Goal: Find specific page/section

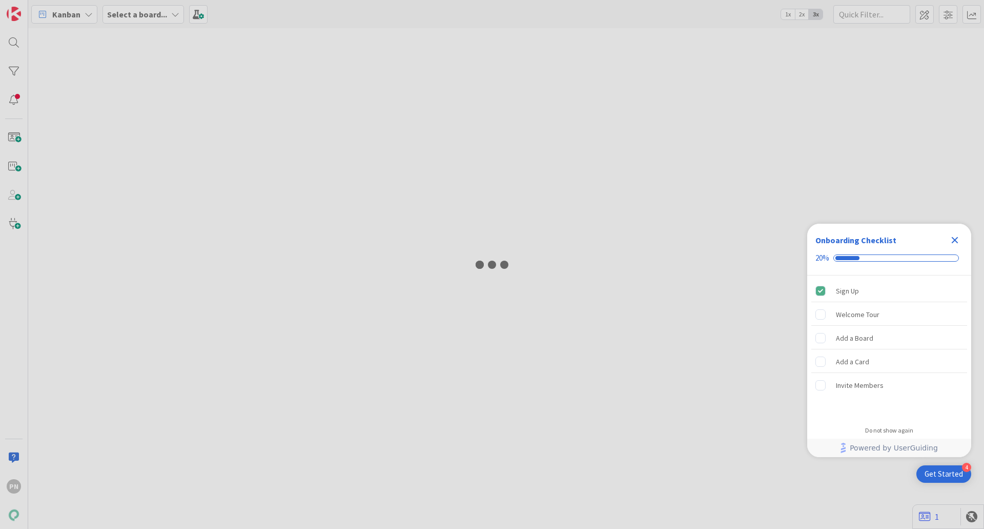
type input "11540"
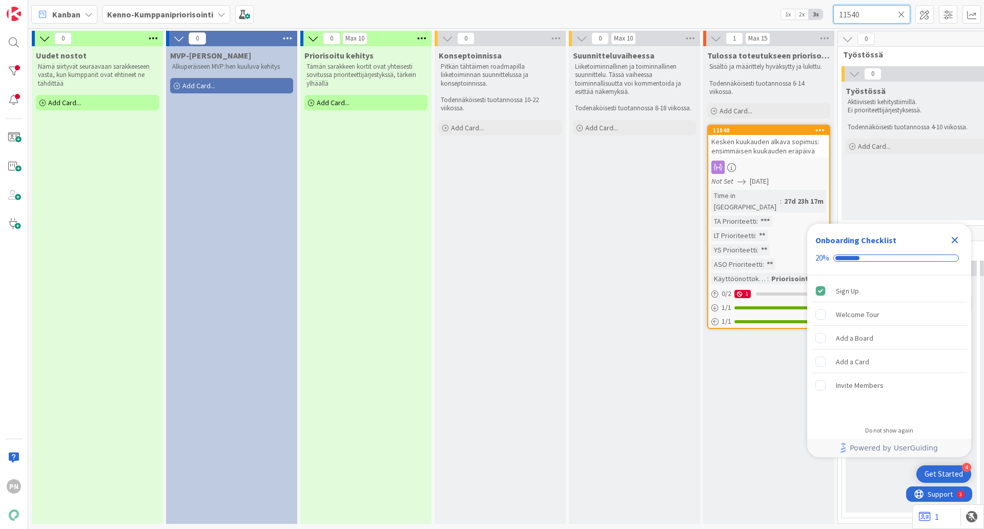
click at [864, 14] on input "11540" at bounding box center [872, 14] width 77 height 18
drag, startPoint x: 864, startPoint y: 14, endPoint x: 815, endPoint y: 17, distance: 48.8
click at [815, 17] on div "Kanban Kenno-Kumppanipriorisointi 1x 2x 3x 11540" at bounding box center [506, 14] width 956 height 28
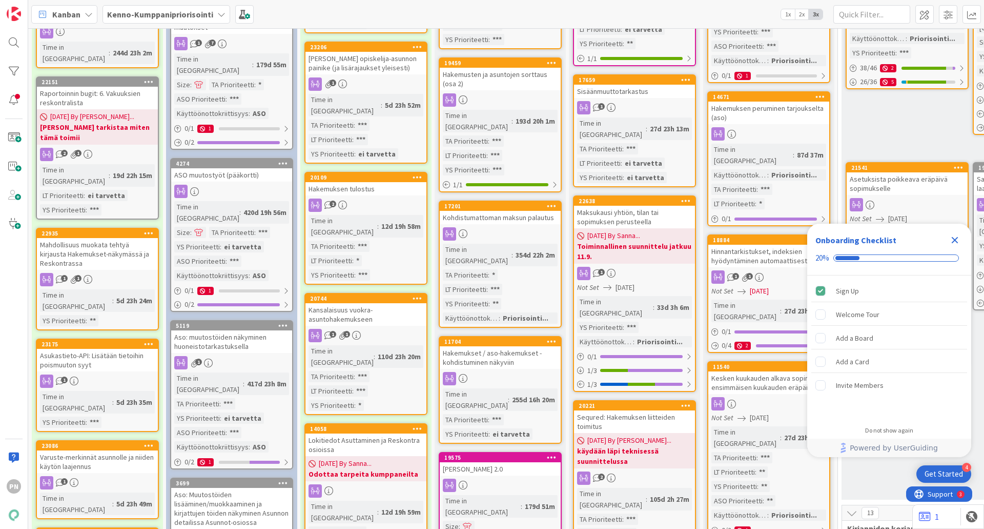
scroll to position [256, 0]
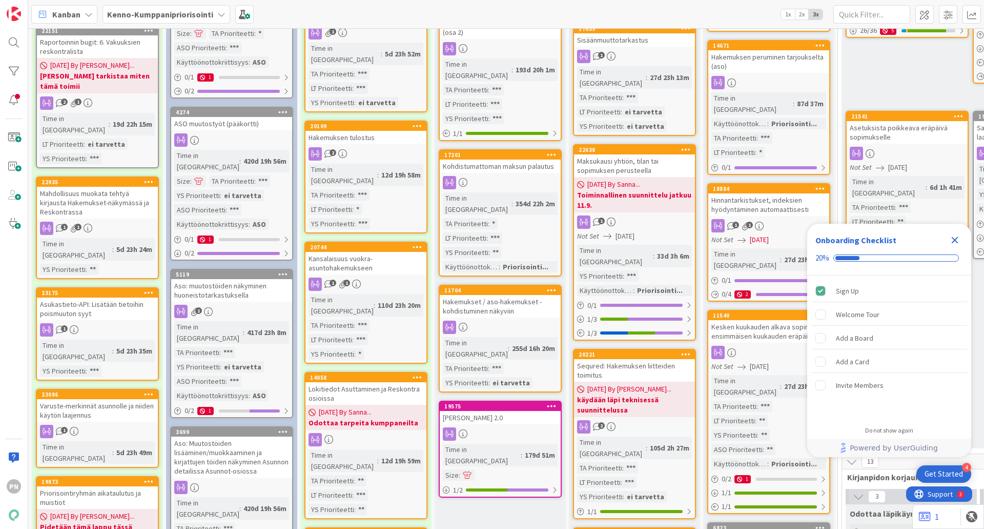
click at [514, 411] on div "Kenno laskutus 2.0" at bounding box center [500, 417] width 121 height 13
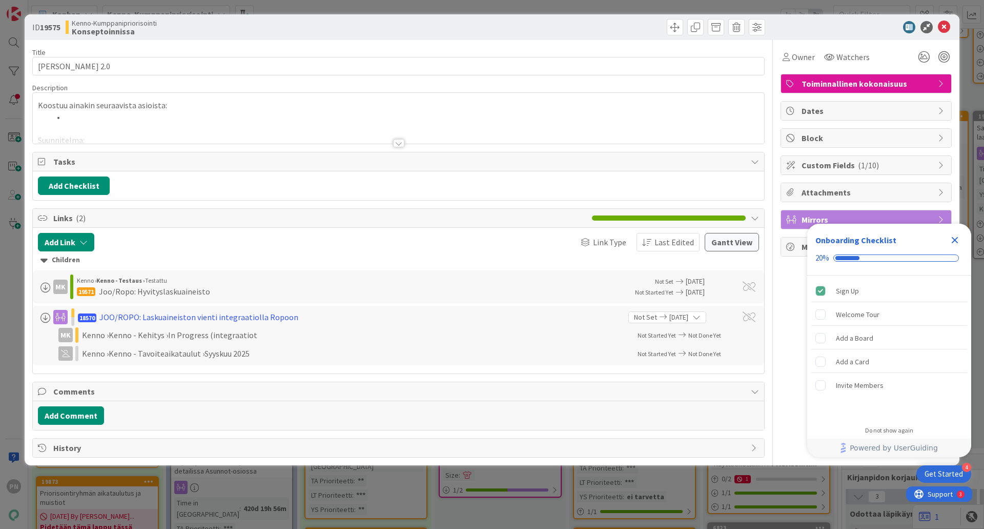
click at [396, 141] on div at bounding box center [398, 143] width 11 height 8
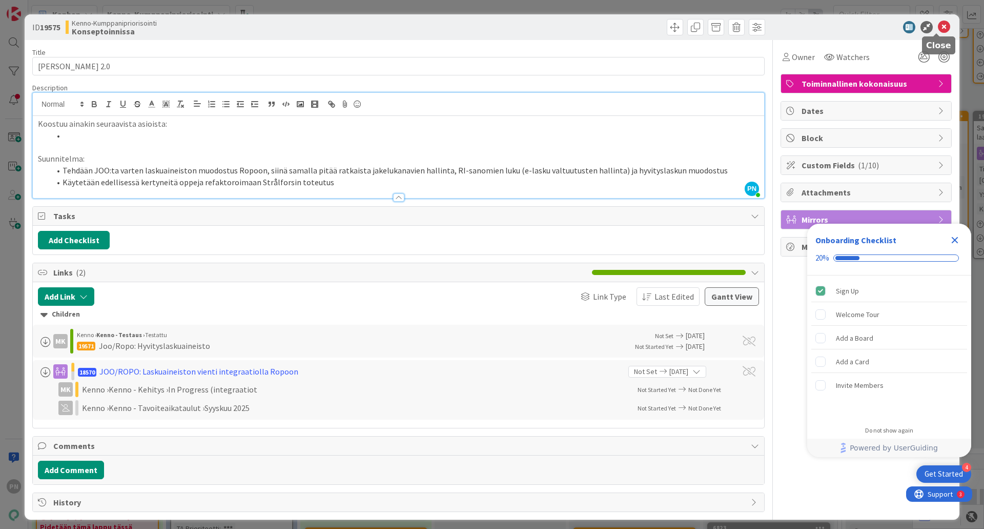
click at [938, 25] on icon at bounding box center [944, 27] width 12 height 12
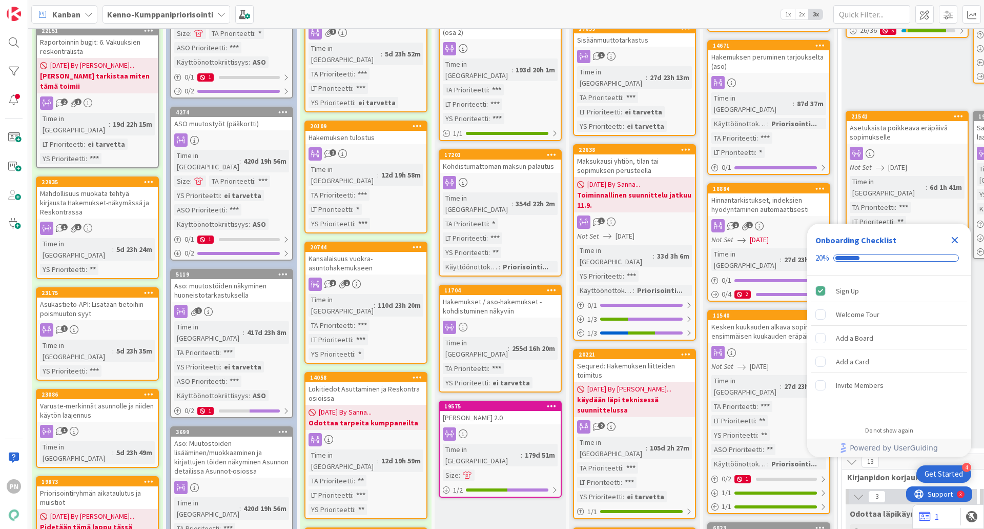
click at [953, 233] on div "Close Checklist" at bounding box center [955, 240] width 16 height 16
